Goal: Information Seeking & Learning: Learn about a topic

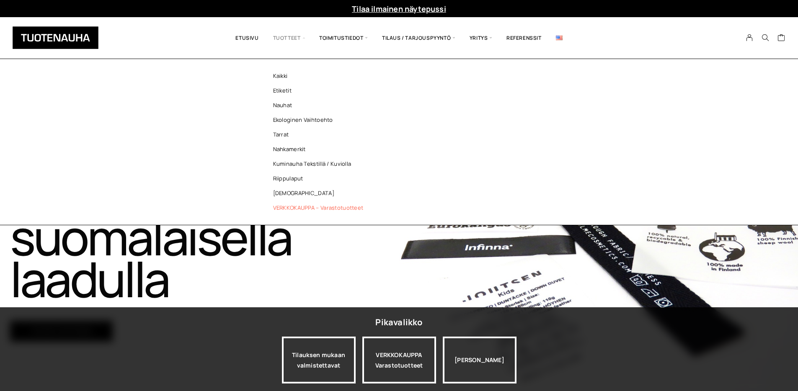
click at [285, 209] on link "VERKKOKAUPPA – Varastotuotteet" at bounding box center [320, 208] width 121 height 15
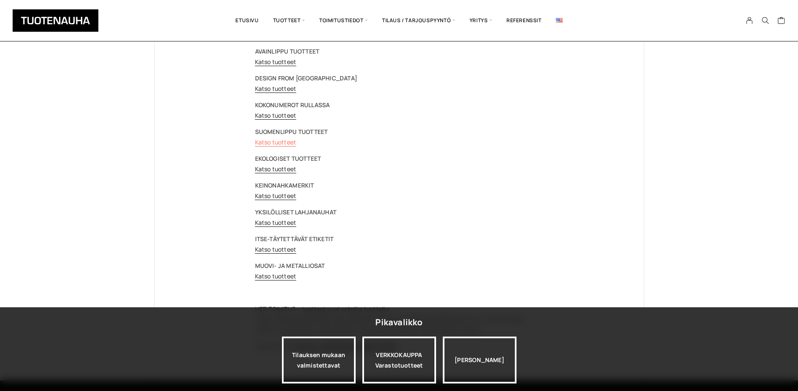
scroll to position [66, 0]
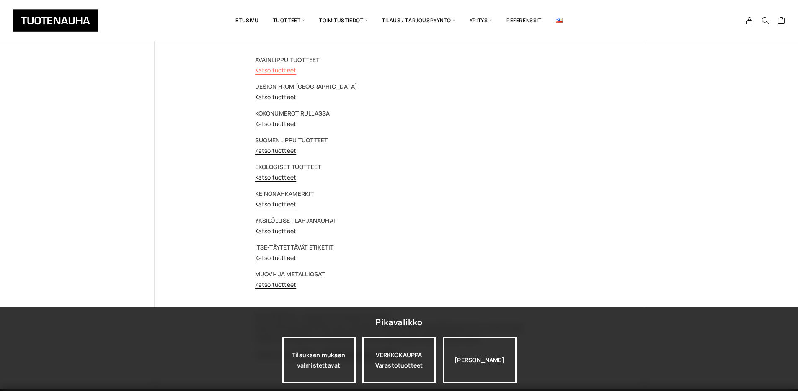
click at [279, 70] on link "Katso tuotteet" at bounding box center [275, 70] width 41 height 8
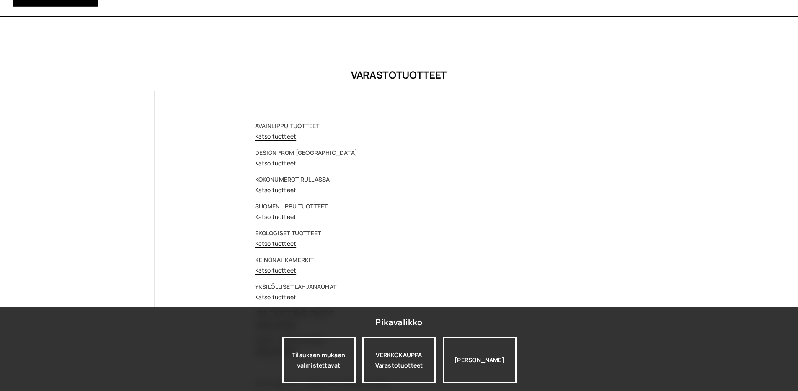
scroll to position [66, 0]
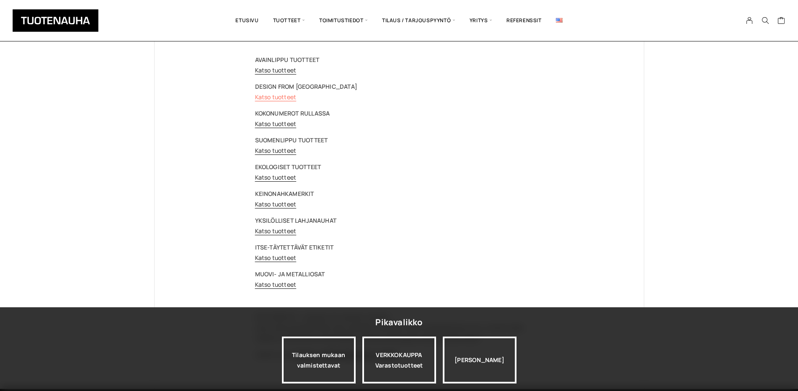
click at [276, 95] on link "Katso tuotteet" at bounding box center [275, 97] width 41 height 8
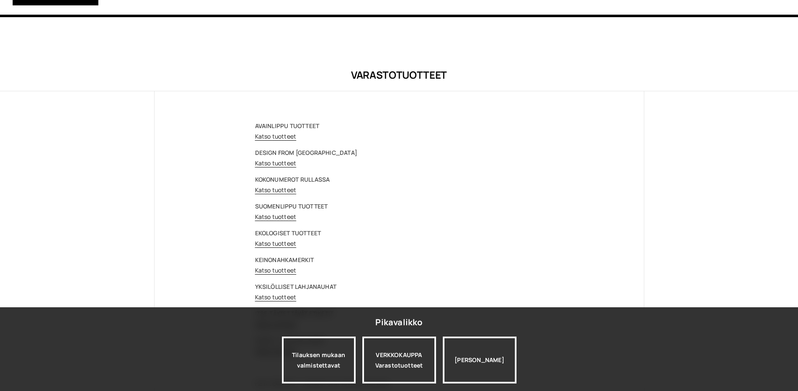
scroll to position [66, 0]
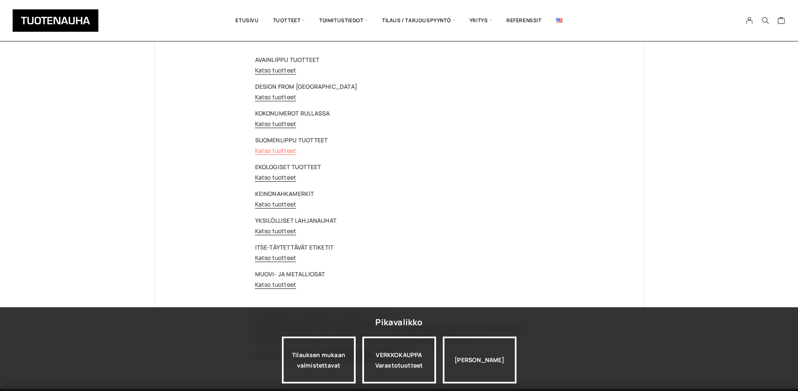
click at [279, 147] on link "Katso tuotteet" at bounding box center [275, 151] width 41 height 8
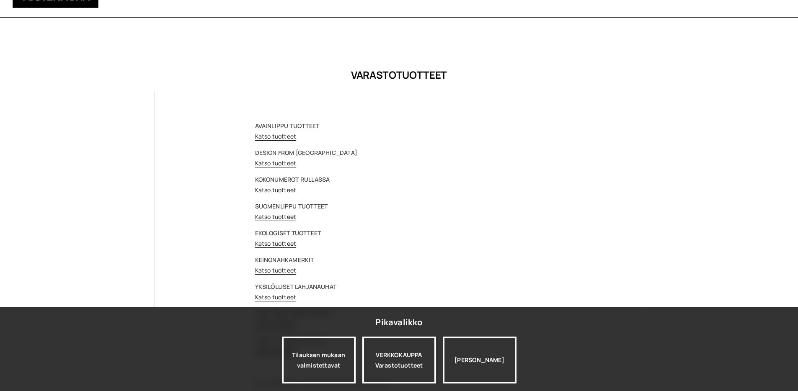
scroll to position [66, 0]
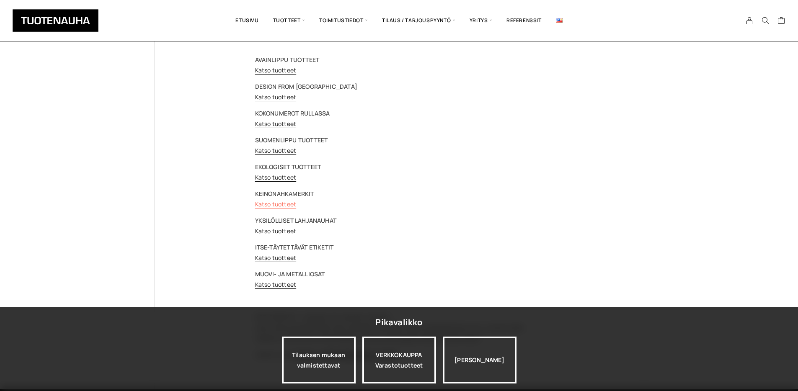
click at [271, 203] on link "Katso tuotteet" at bounding box center [275, 204] width 41 height 8
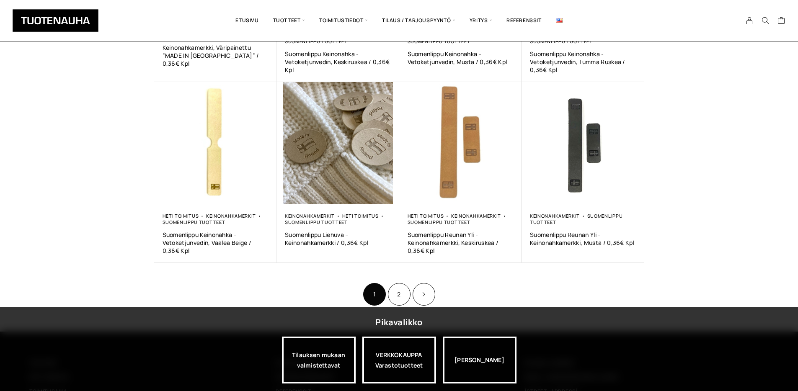
scroll to position [458, 0]
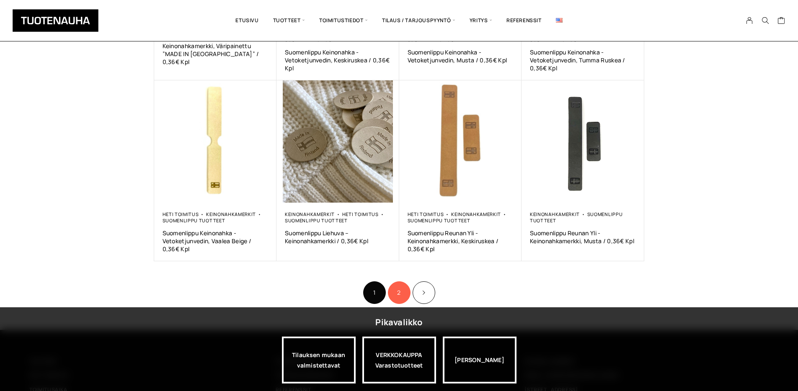
click at [406, 293] on link "2" at bounding box center [399, 292] width 23 height 23
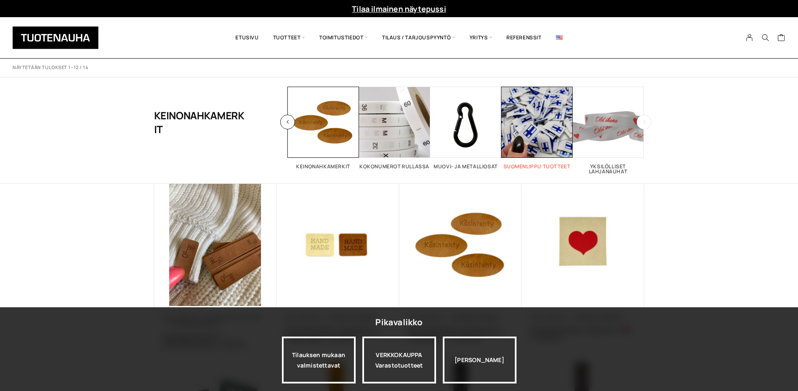
click at [510, 132] on span "Visit product category Suomenlippu tuotteet" at bounding box center [536, 122] width 71 height 71
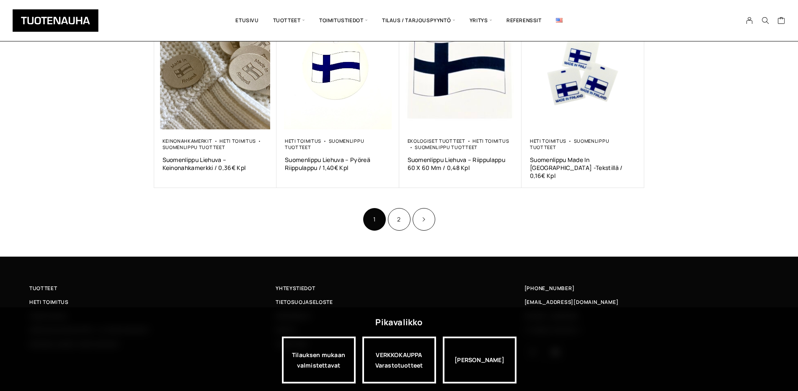
scroll to position [543, 0]
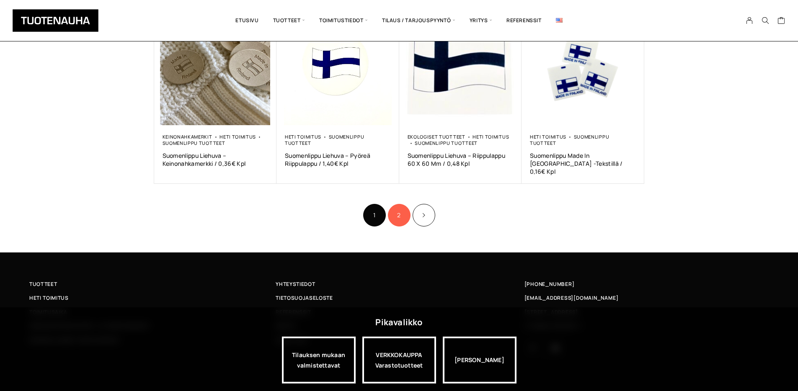
click at [405, 213] on link "2" at bounding box center [399, 215] width 23 height 23
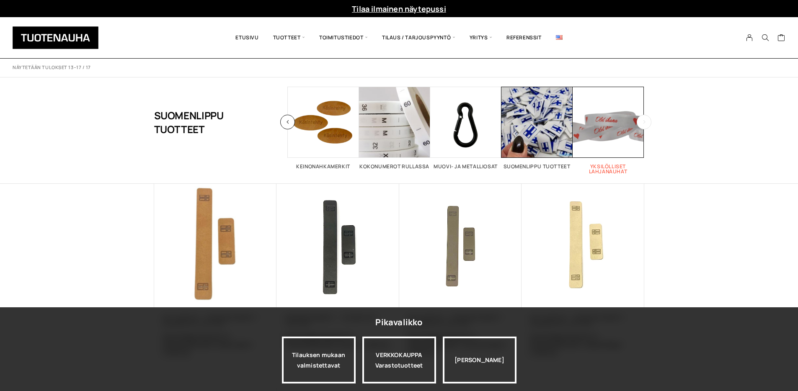
click at [594, 131] on span "Visit product category Yksilölliset lahjanauhat" at bounding box center [608, 122] width 71 height 71
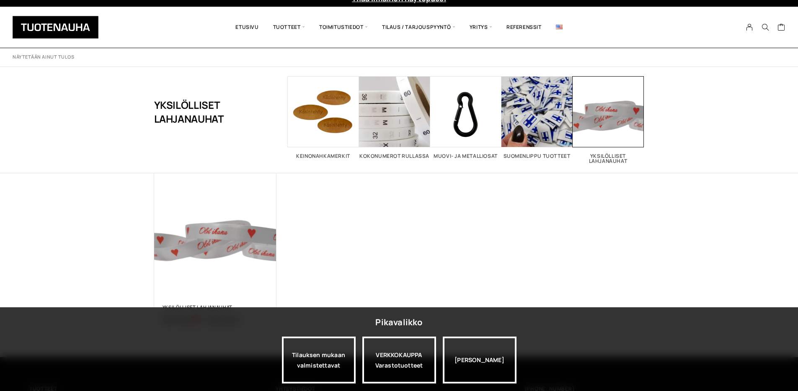
scroll to position [13, 0]
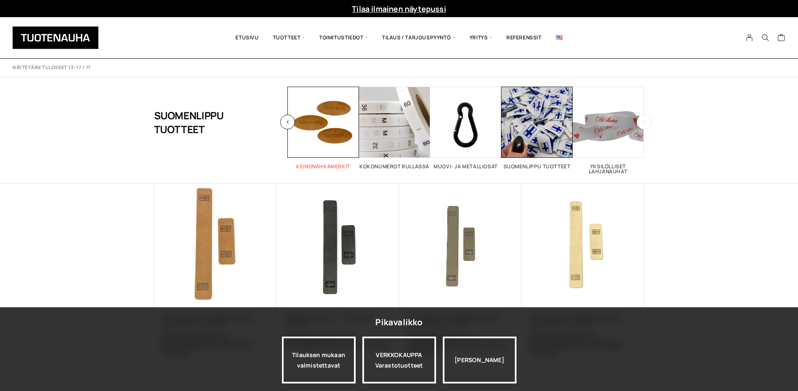
click at [313, 169] on h2 "Keinonahkamerkit 14" at bounding box center [323, 166] width 71 height 5
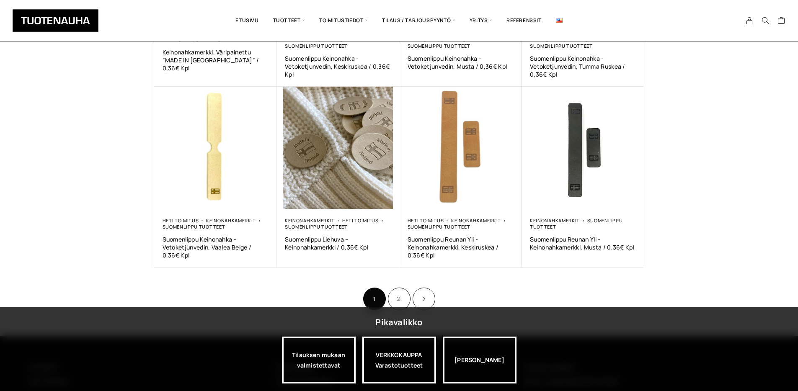
scroll to position [501, 0]
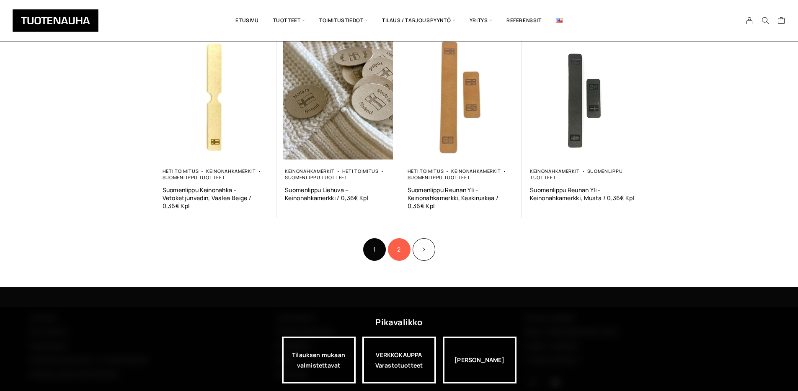
click at [398, 249] on link "2" at bounding box center [399, 249] width 23 height 23
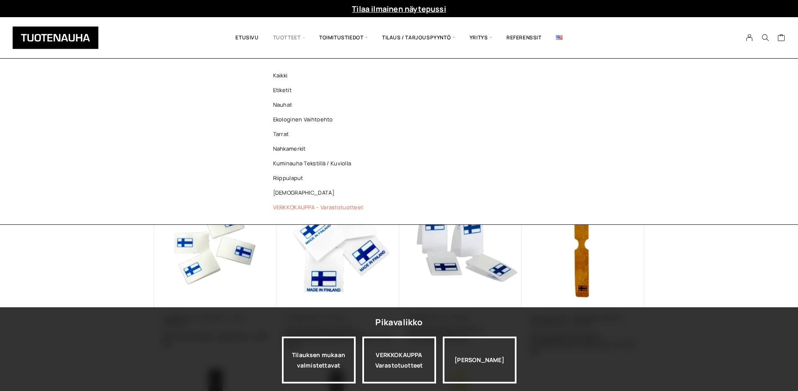
click at [292, 207] on link "VERKKOKAUPPA – Varastotuotteet" at bounding box center [320, 207] width 121 height 15
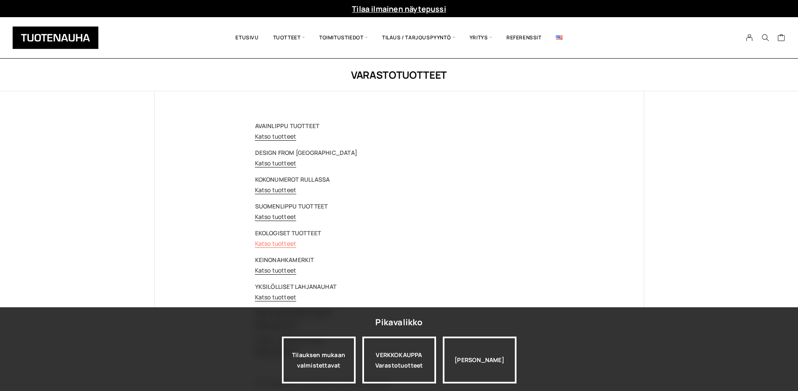
click at [266, 243] on link "Katso tuotteet" at bounding box center [275, 244] width 41 height 8
click at [280, 135] on link "Katso tuotteet" at bounding box center [275, 136] width 41 height 8
click at [271, 170] on div "AVAINLIPPU TUOTTEET Katso tuotteet DESIGN FROM FINLAND Katso tuotteet KOKONUMER…" at bounding box center [399, 273] width 288 height 305
click at [271, 163] on link "Katso tuotteet" at bounding box center [275, 163] width 41 height 8
click at [266, 217] on link "Katso tuotteet" at bounding box center [275, 217] width 41 height 8
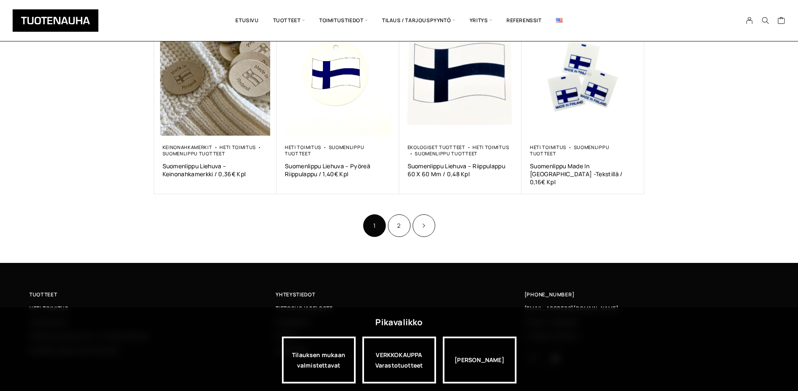
scroll to position [543, 0]
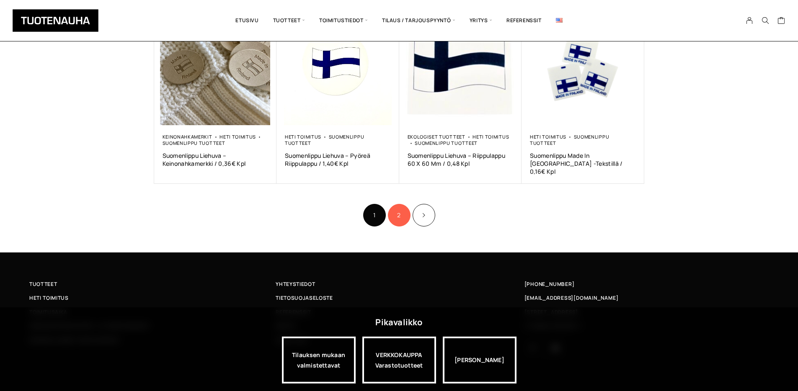
click at [389, 209] on link "2" at bounding box center [399, 215] width 23 height 23
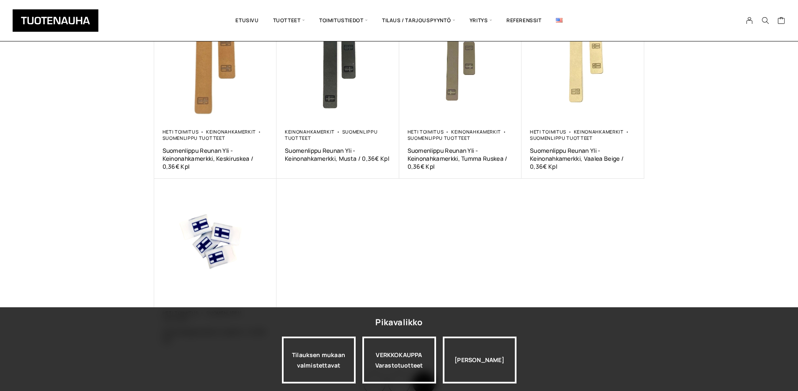
scroll to position [150, 0]
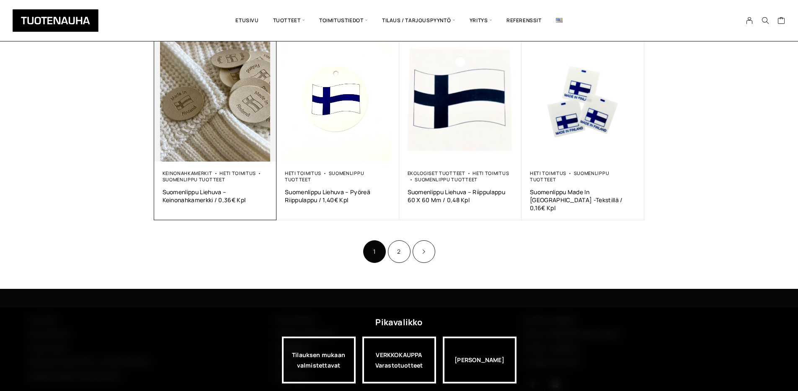
scroll to position [498, 0]
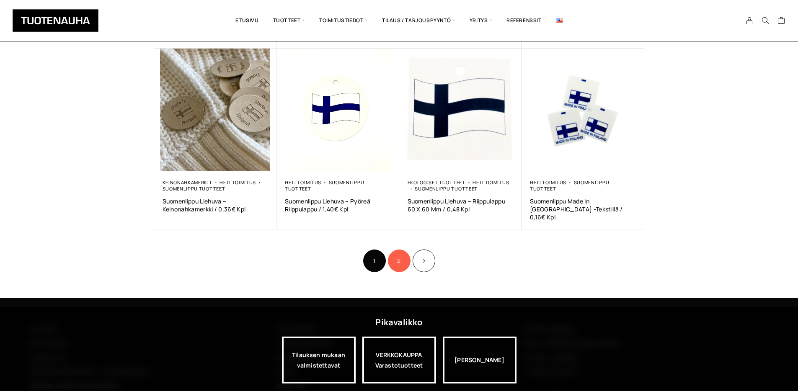
click at [400, 250] on link "2" at bounding box center [399, 261] width 23 height 23
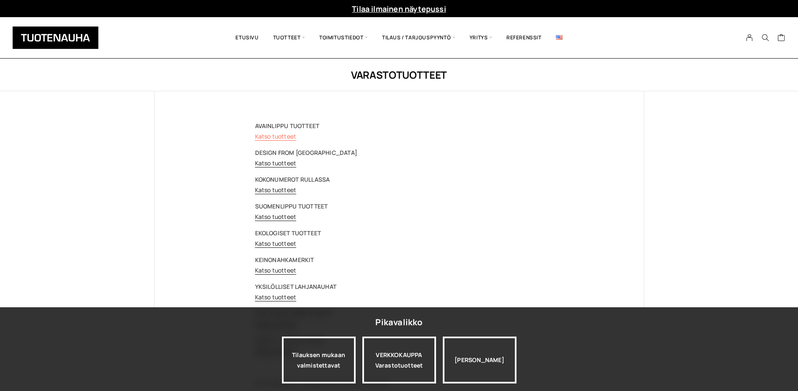
click at [274, 139] on link "Katso tuotteet" at bounding box center [275, 136] width 41 height 8
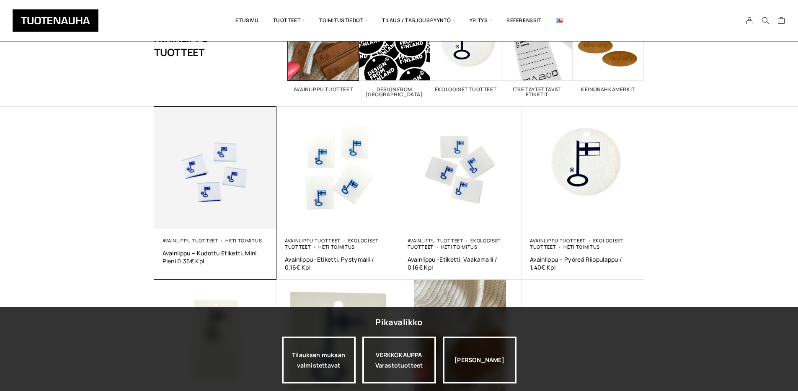
scroll to position [79, 0]
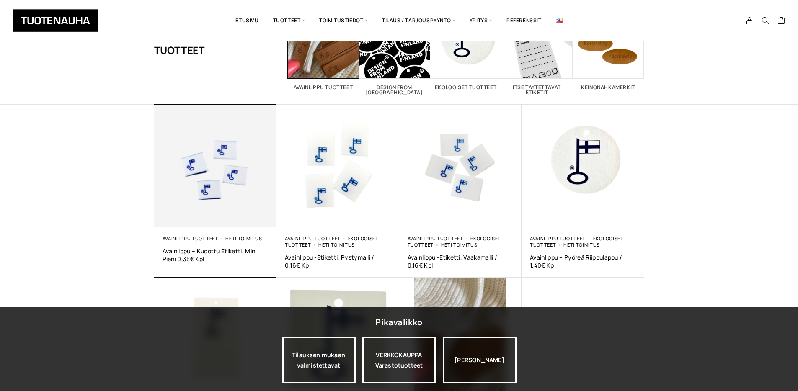
click at [230, 181] on img at bounding box center [215, 166] width 123 height 123
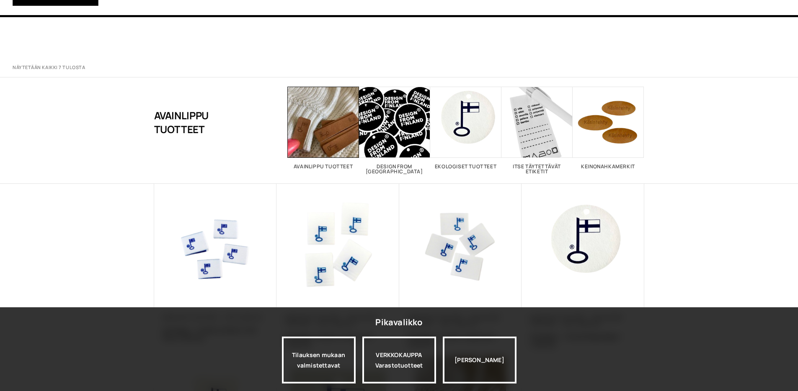
scroll to position [79, 0]
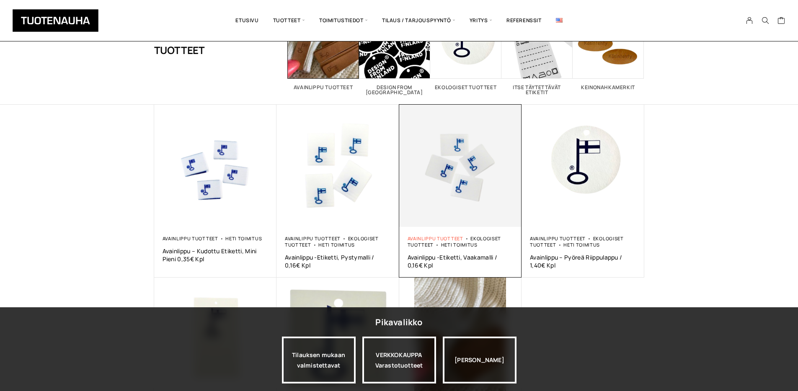
click at [435, 239] on link "Avainlippu tuotteet" at bounding box center [436, 238] width 56 height 6
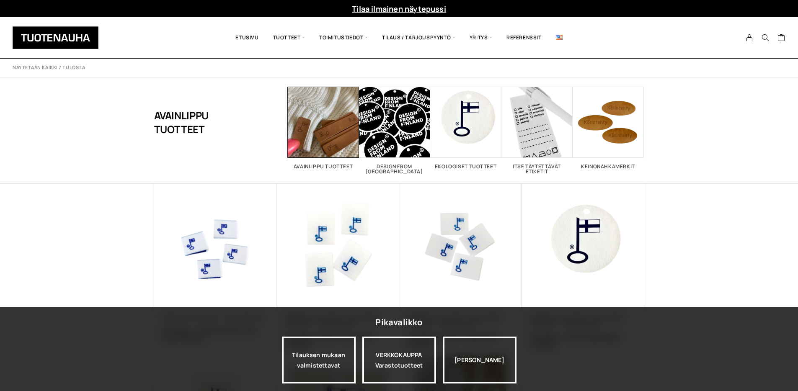
click at [435, 239] on img at bounding box center [460, 245] width 123 height 123
click at [384, 128] on span "Visit product category Design From Finland" at bounding box center [394, 122] width 71 height 71
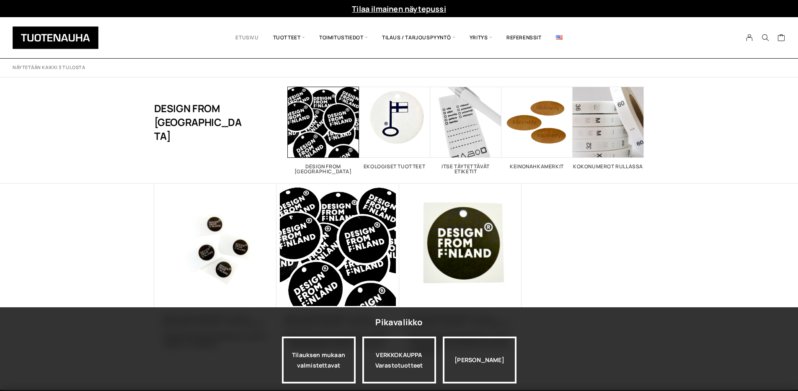
click at [255, 38] on link "Etusivu" at bounding box center [246, 37] width 37 height 28
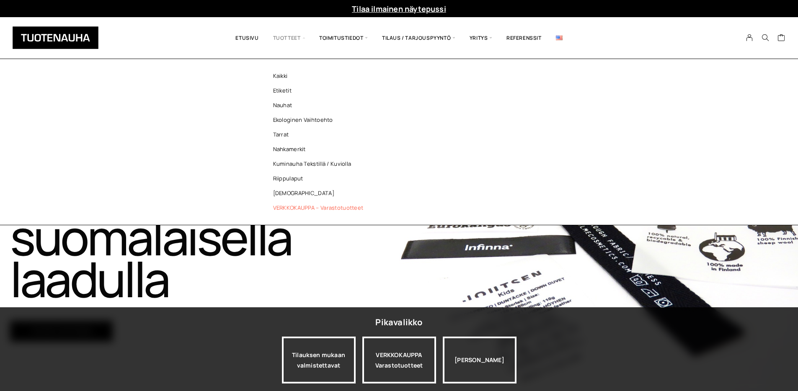
click at [293, 210] on link "VERKKOKAUPPA – Varastotuotteet" at bounding box center [320, 208] width 121 height 15
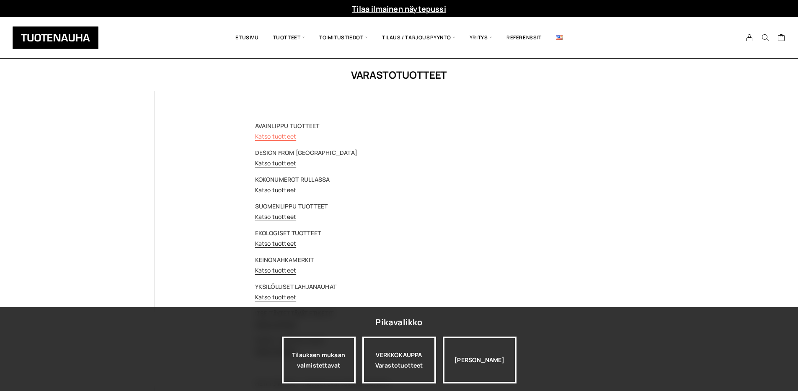
click at [290, 134] on link "Katso tuotteet" at bounding box center [275, 136] width 41 height 8
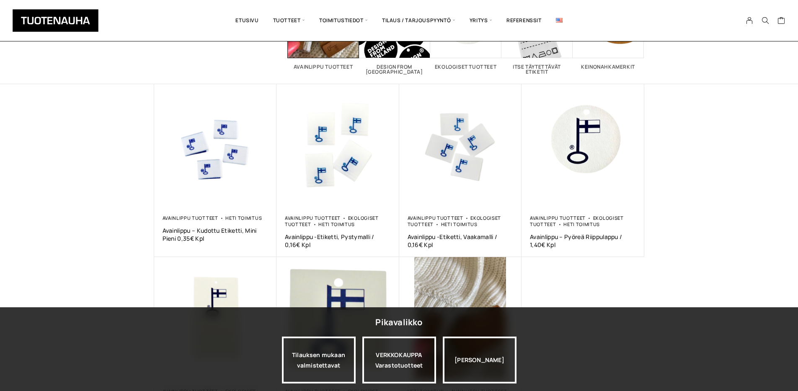
scroll to position [103, 0]
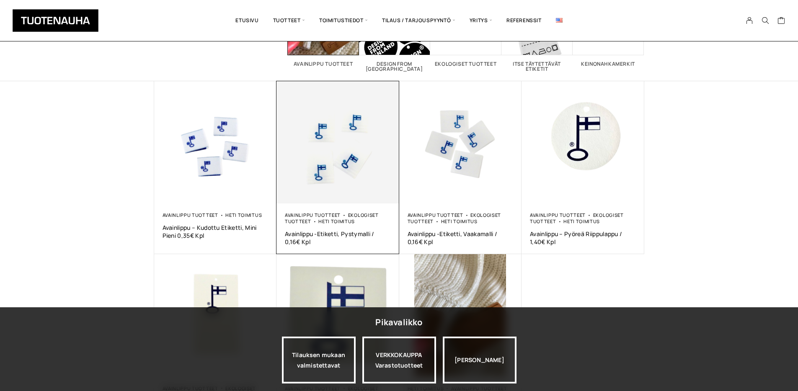
click at [346, 182] on img at bounding box center [337, 142] width 123 height 123
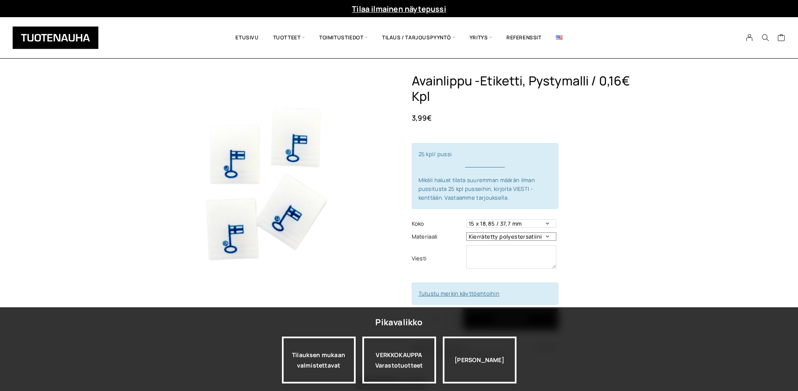
click at [547, 239] on select "Kierrätetty polyestersatiini" at bounding box center [511, 236] width 90 height 8
click at [466, 232] on select "Kierrätetty polyestersatiini" at bounding box center [511, 236] width 90 height 8
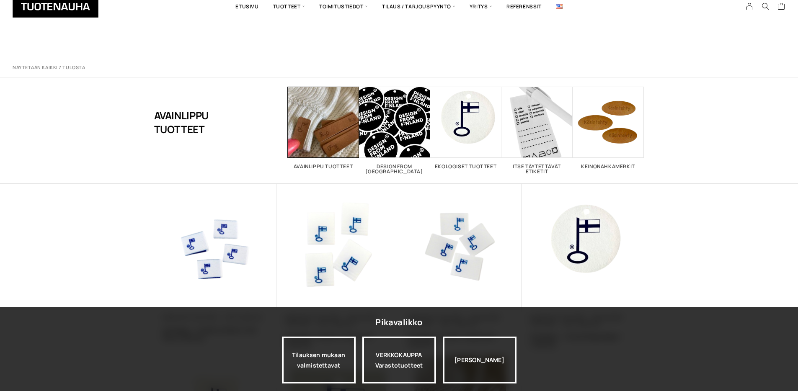
scroll to position [103, 0]
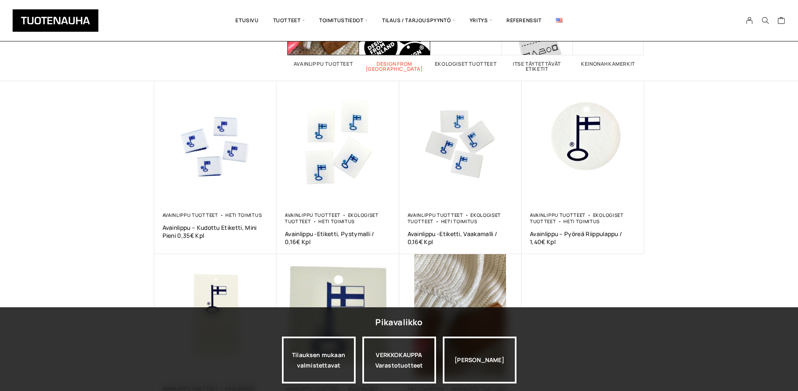
click at [379, 47] on span "Visit product category Design From Finland" at bounding box center [394, 19] width 71 height 71
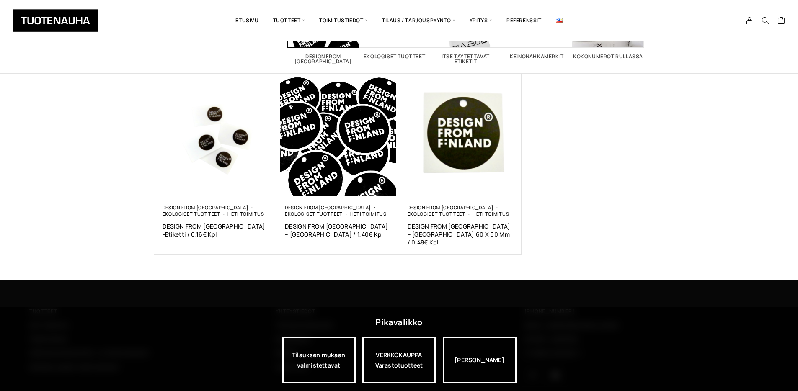
scroll to position [112, 0]
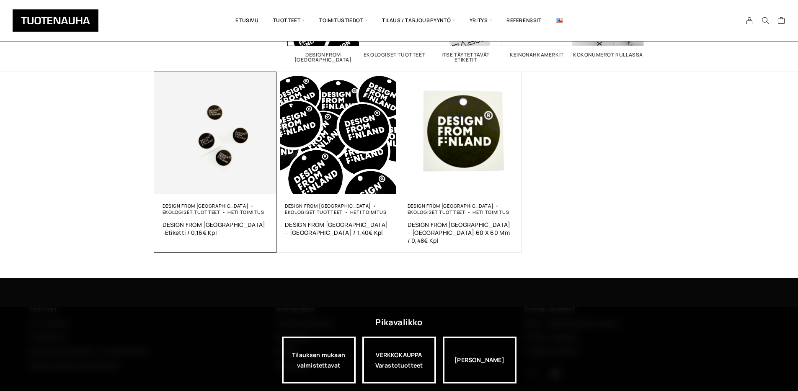
click at [203, 149] on img at bounding box center [215, 133] width 123 height 123
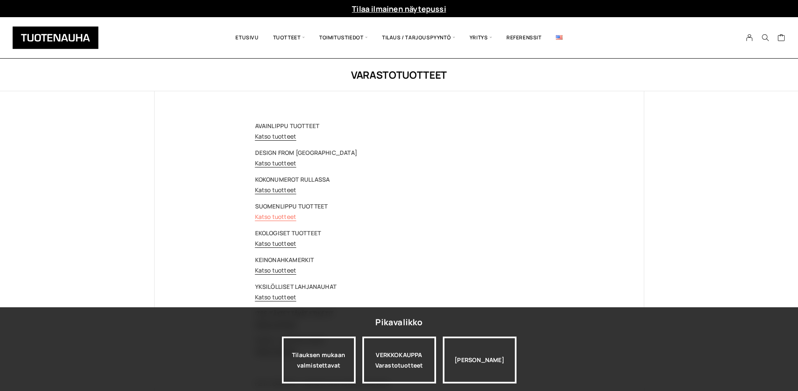
click at [275, 217] on link "Katso tuotteet" at bounding box center [275, 217] width 41 height 8
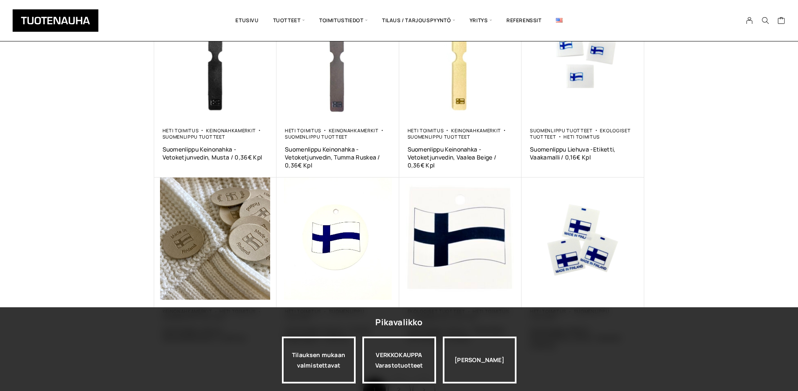
scroll to position [399, 0]
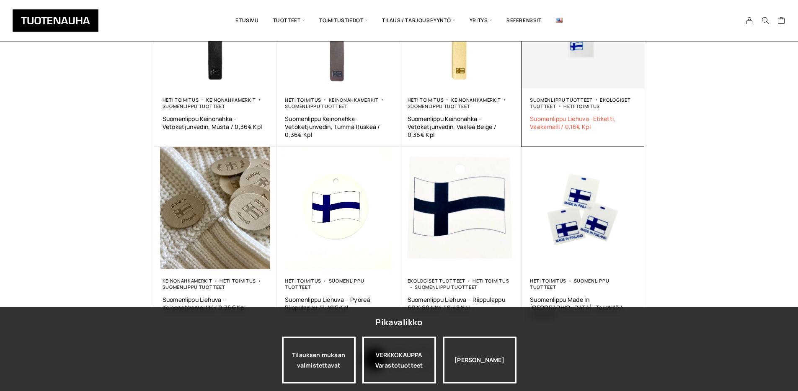
click at [549, 117] on span "Suomenlippu Liehuva -Etiketti, Vaakamalli / 0,16€ Kpl" at bounding box center [583, 123] width 106 height 16
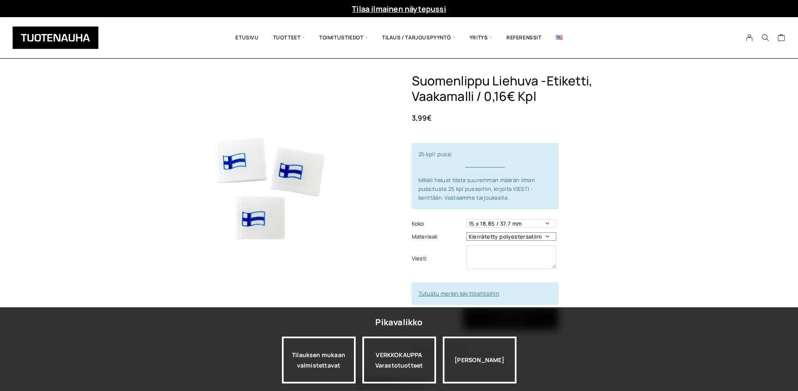
click at [548, 237] on select "Kierrätetty polyestersatiini" at bounding box center [511, 236] width 90 height 8
click at [466, 232] on select "Kierrätetty polyestersatiini" at bounding box center [511, 236] width 90 height 8
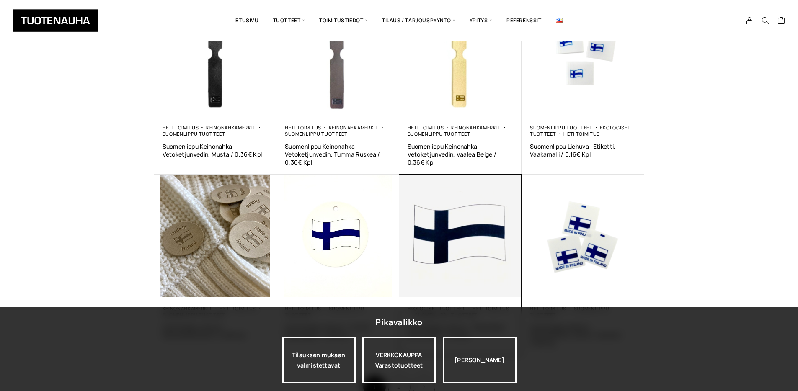
scroll to position [168, 0]
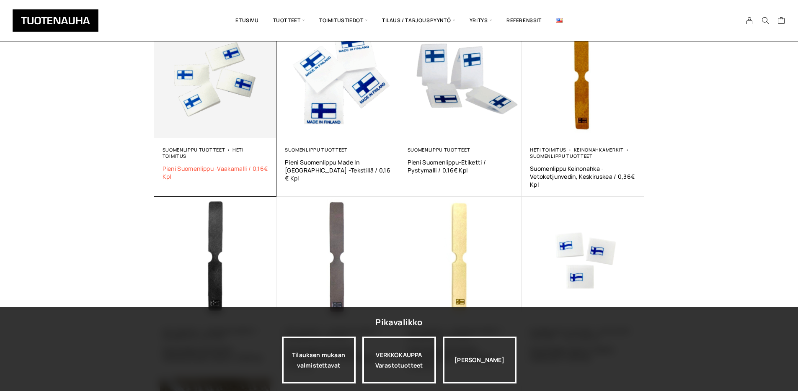
click at [188, 165] on span "Pieni Suomenlippu -vaakamalli / 0,16€ kpl" at bounding box center [216, 173] width 106 height 16
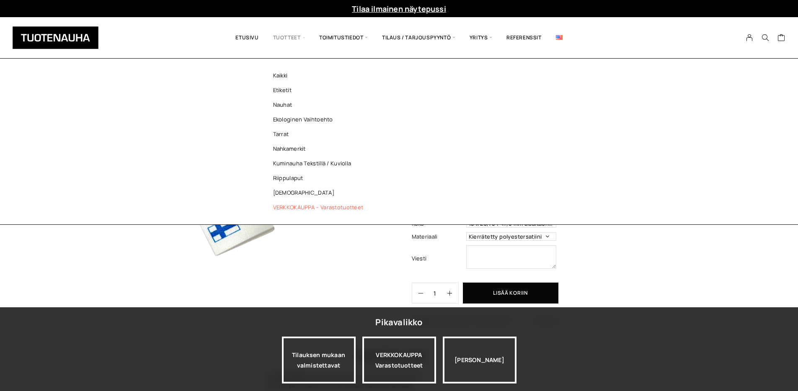
click at [303, 206] on link "VERKKOKAUPPA – Varastotuotteet" at bounding box center [320, 207] width 121 height 15
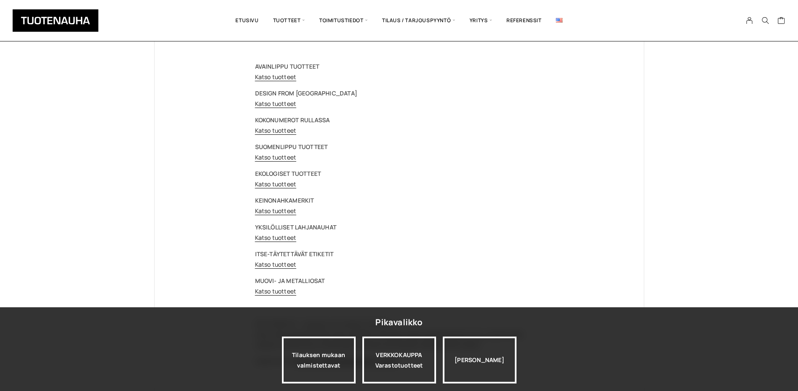
scroll to position [69, 0]
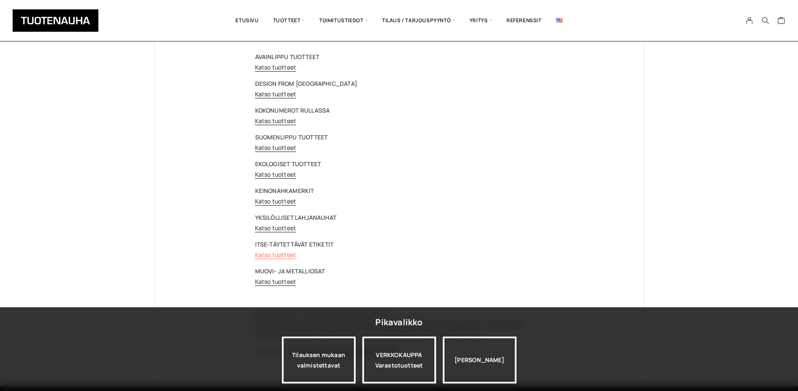
click at [279, 254] on link "Katso tuotteet" at bounding box center [275, 255] width 41 height 8
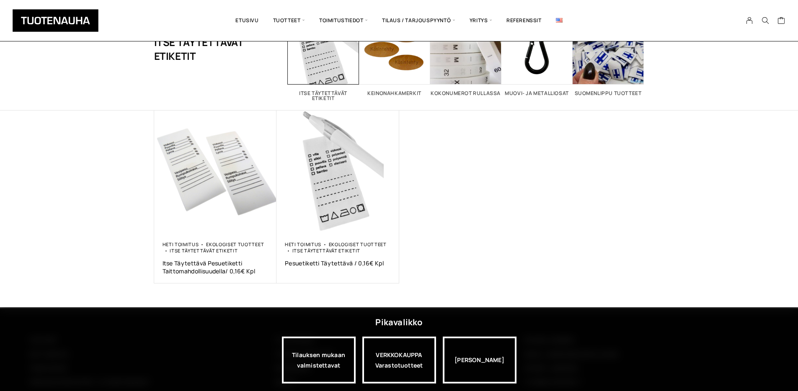
scroll to position [74, 0]
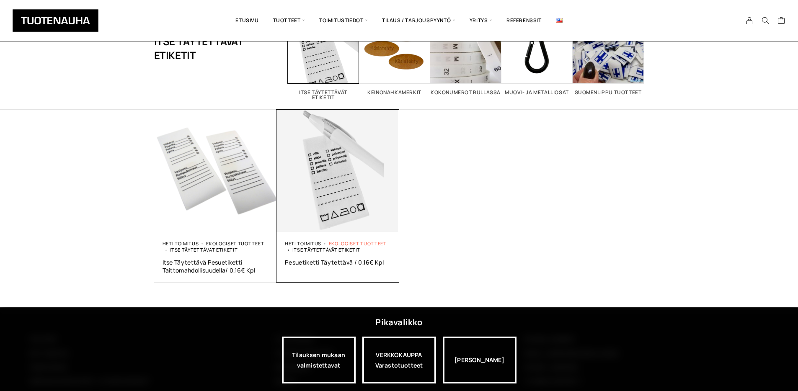
click at [345, 241] on link "Ekologiset tuotteet" at bounding box center [358, 243] width 58 height 6
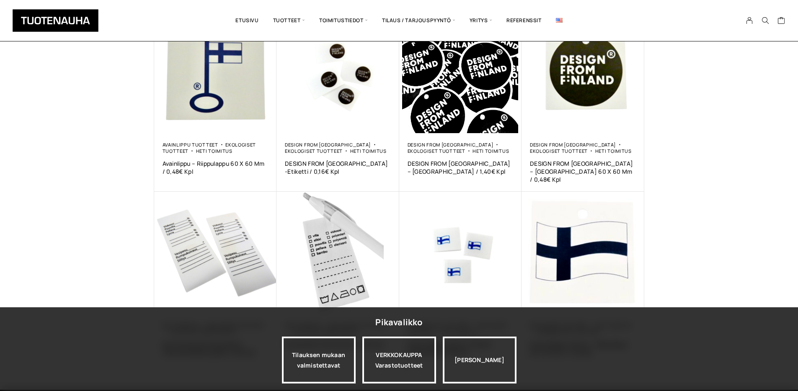
scroll to position [441, 0]
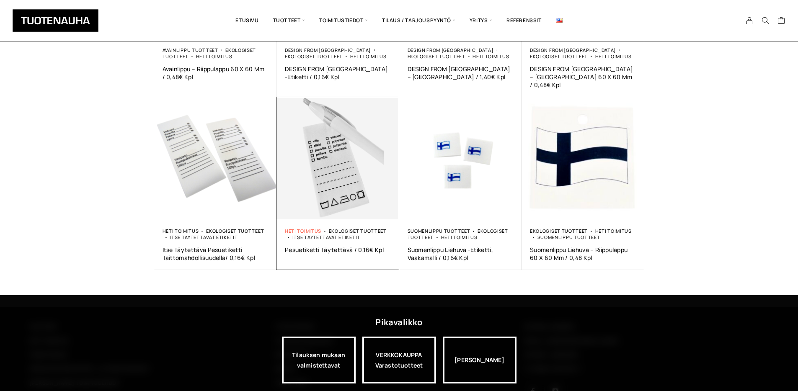
click at [300, 228] on link "Heti toimitus" at bounding box center [303, 231] width 36 height 6
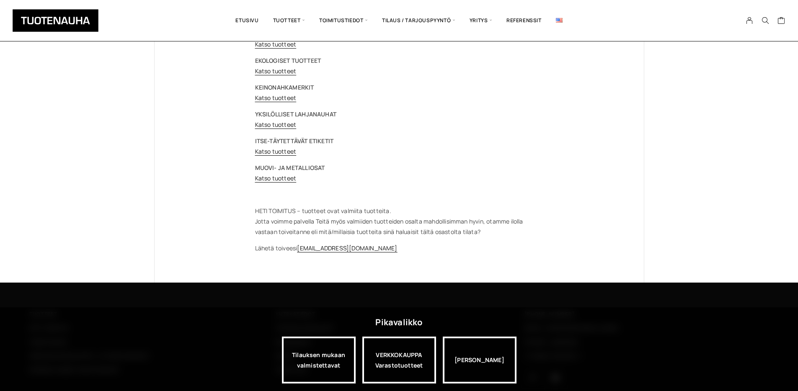
scroll to position [202, 0]
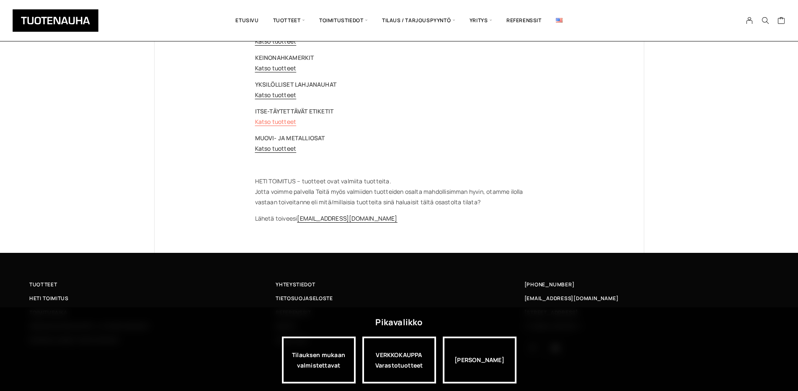
click at [288, 121] on link "Katso tuotteet" at bounding box center [275, 122] width 41 height 8
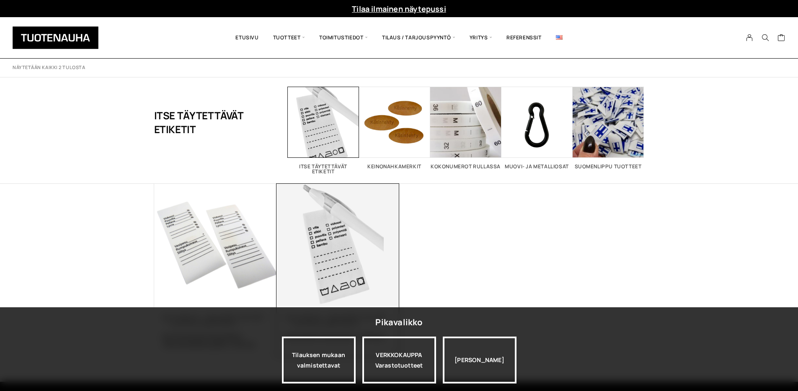
click at [337, 279] on img at bounding box center [337, 245] width 123 height 123
